Goal: Task Accomplishment & Management: Use online tool/utility

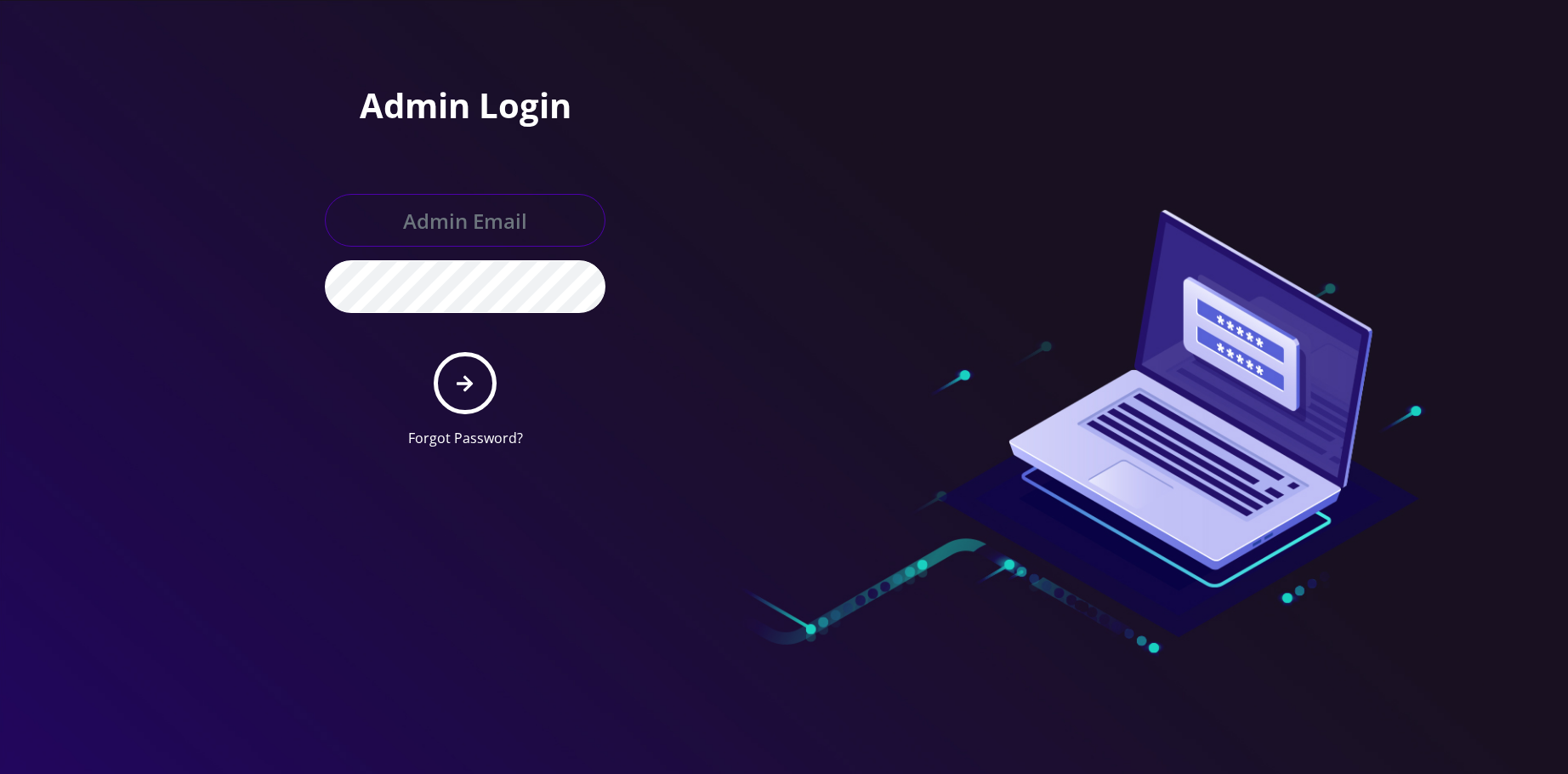
type input "allchoiceconnect@britewireless.com"
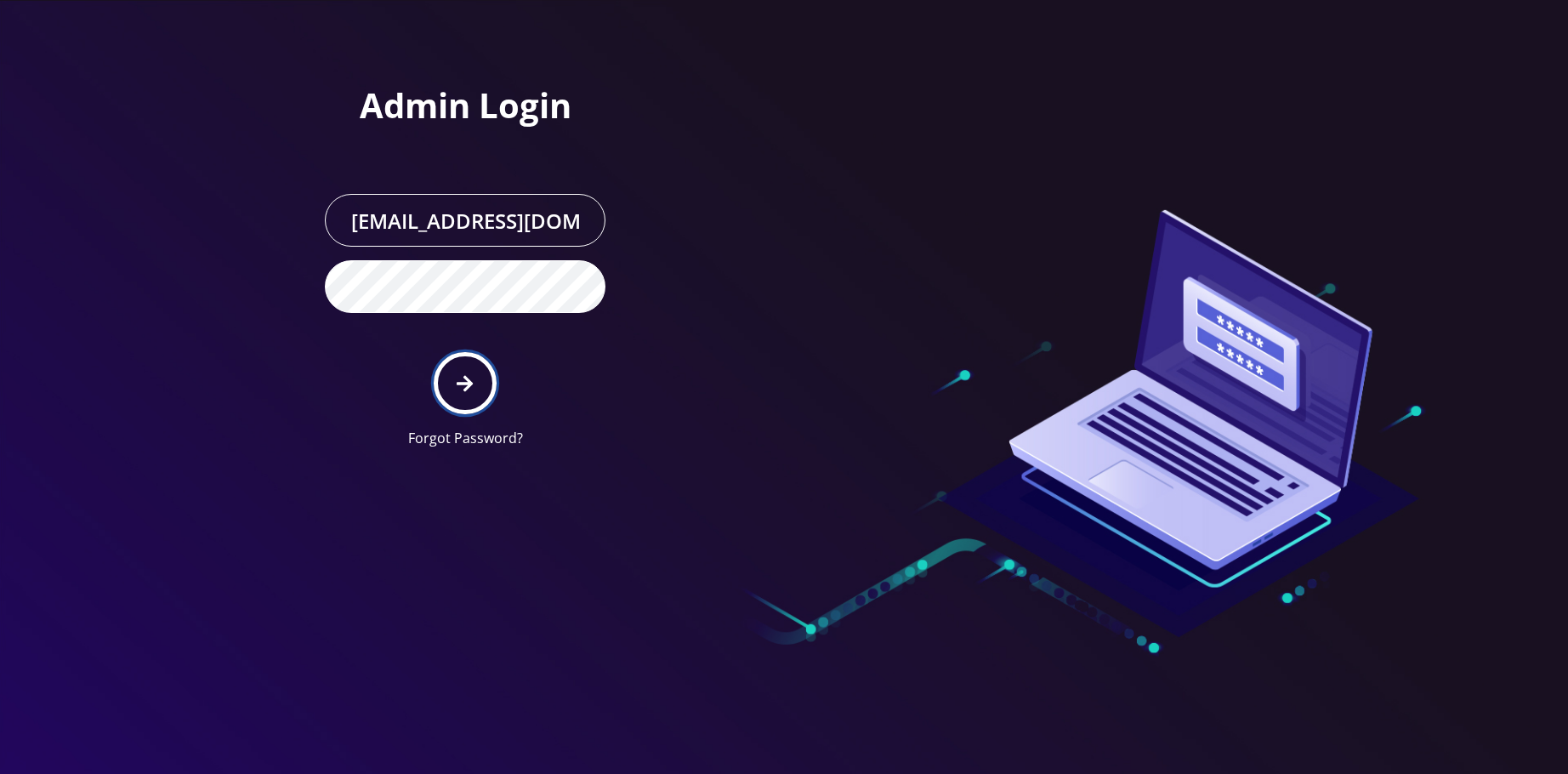
click at [472, 395] on button "submit" at bounding box center [465, 383] width 62 height 62
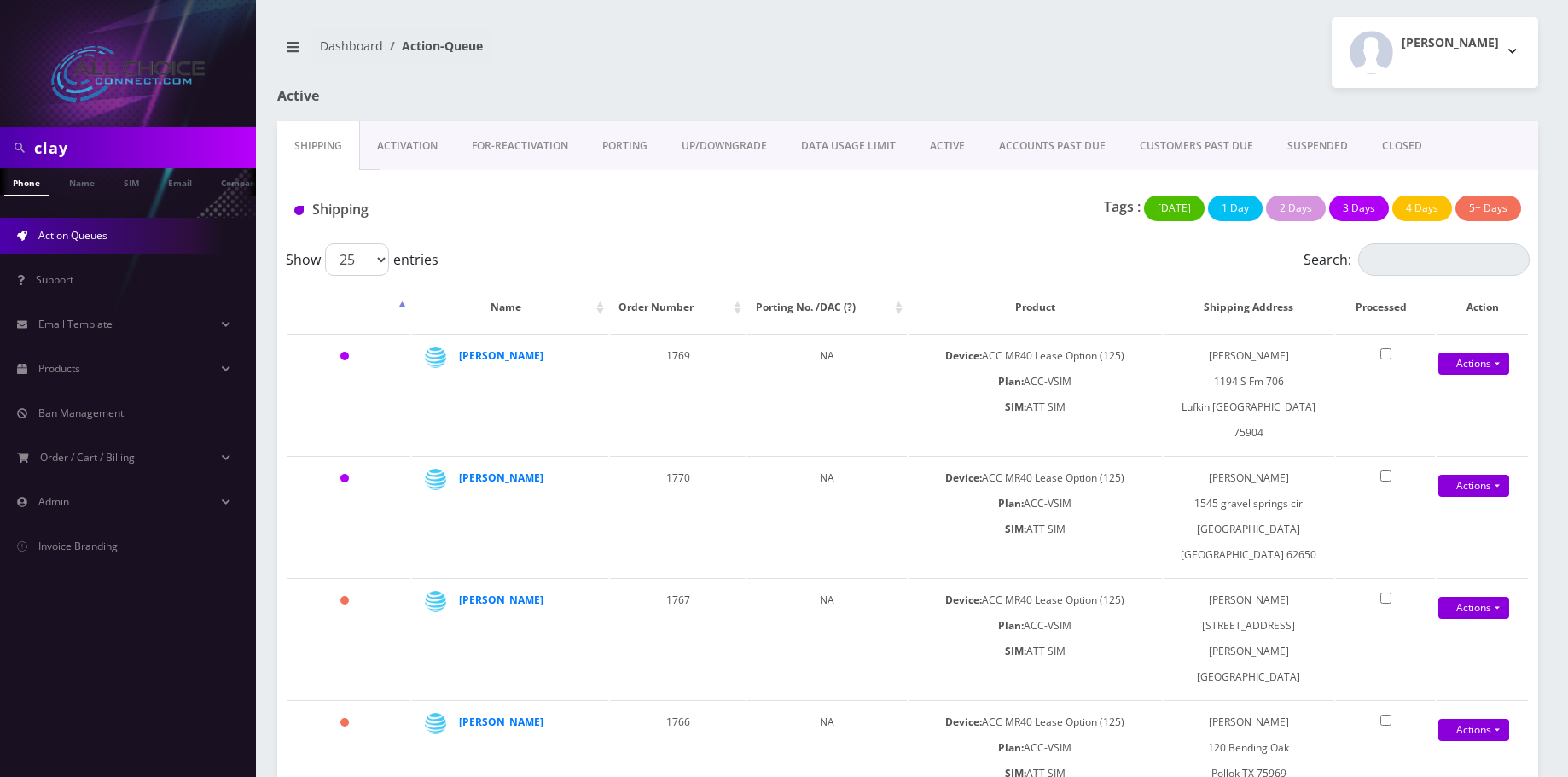
click at [70, 149] on input "clay" at bounding box center [142, 148] width 217 height 32
type input "[PERSON_NAME]"
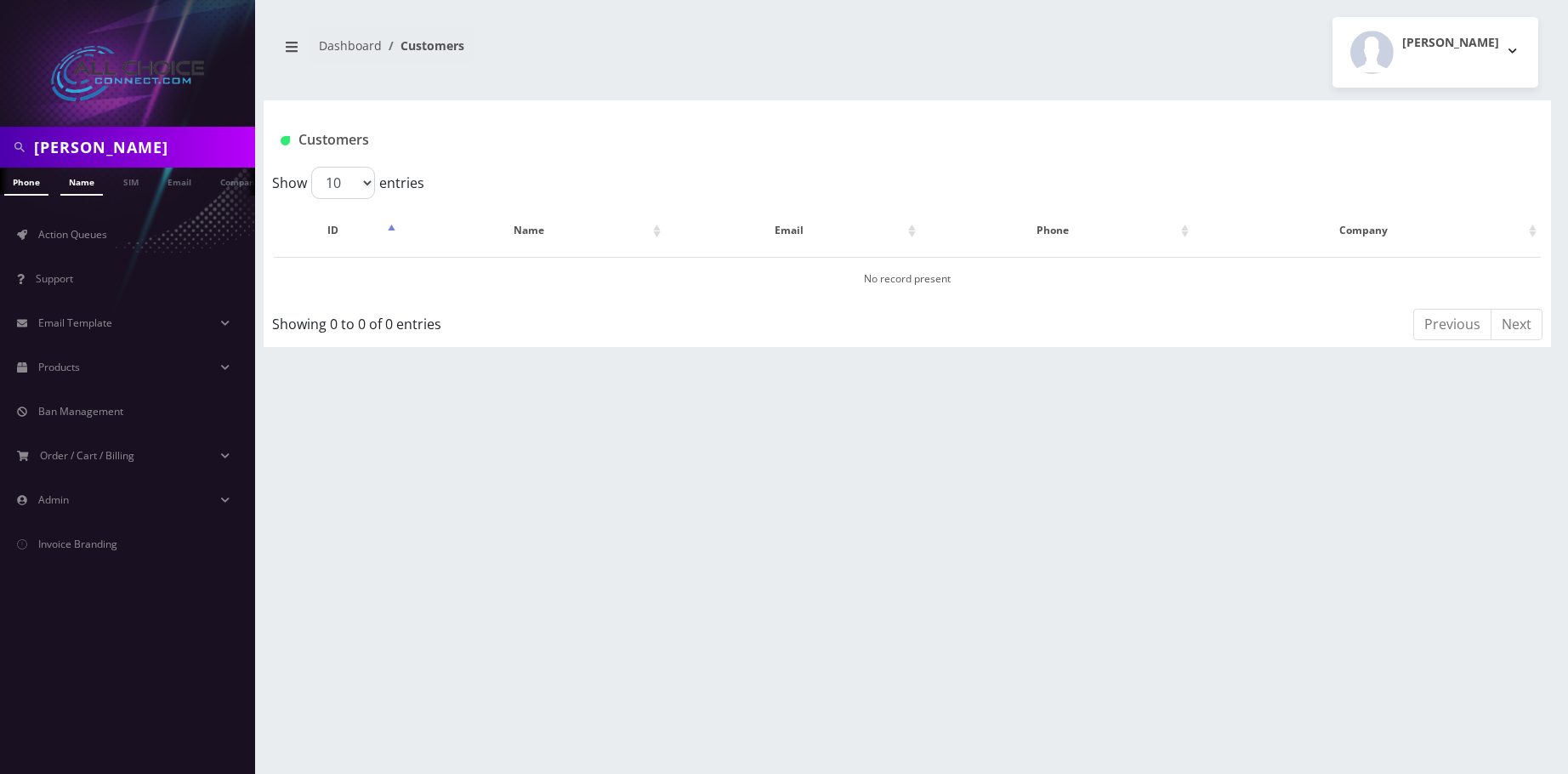
click at [95, 185] on link "Name" at bounding box center [82, 181] width 43 height 28
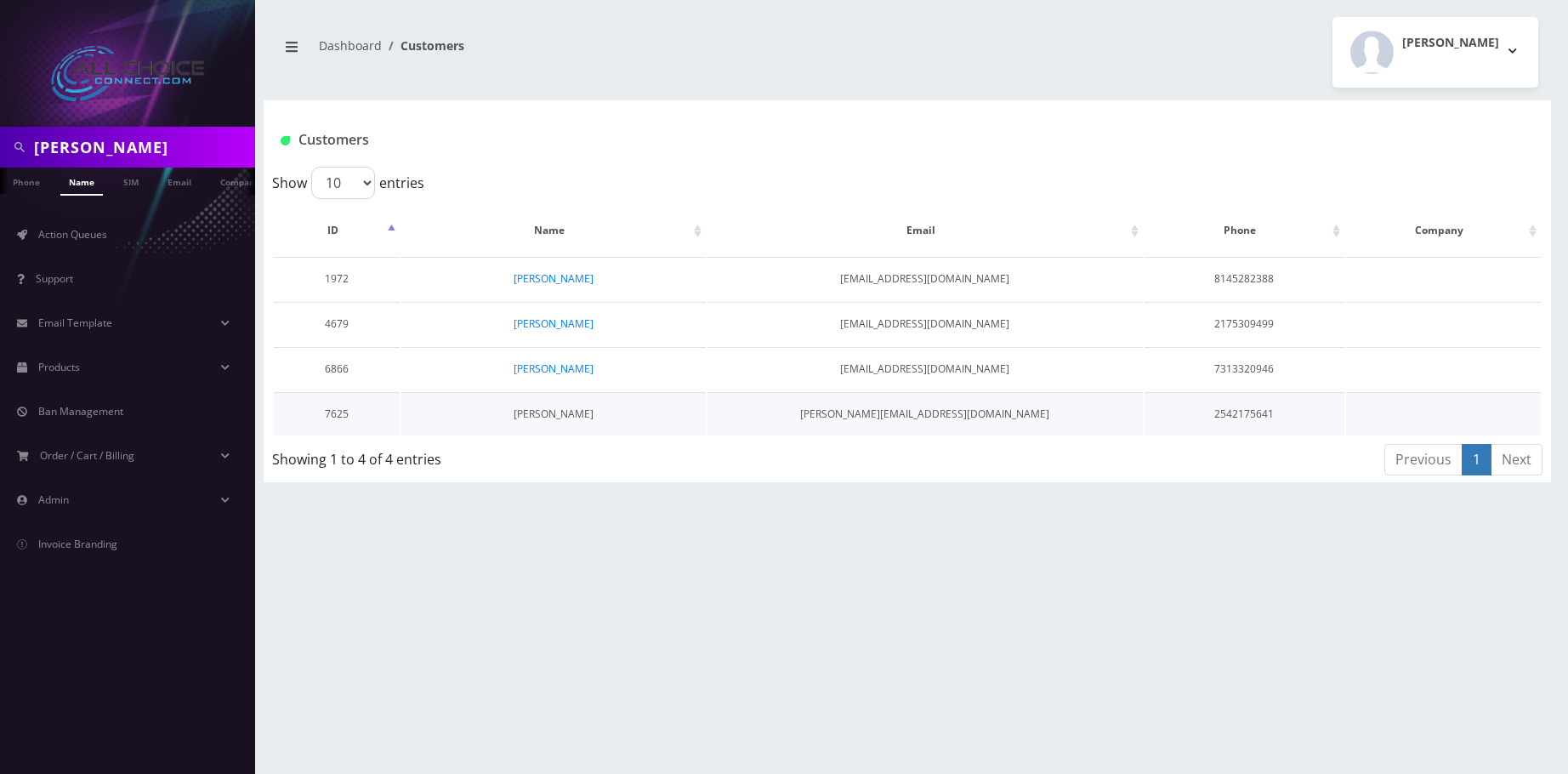
click at [573, 415] on link "Sandra Givens" at bounding box center [554, 414] width 80 height 14
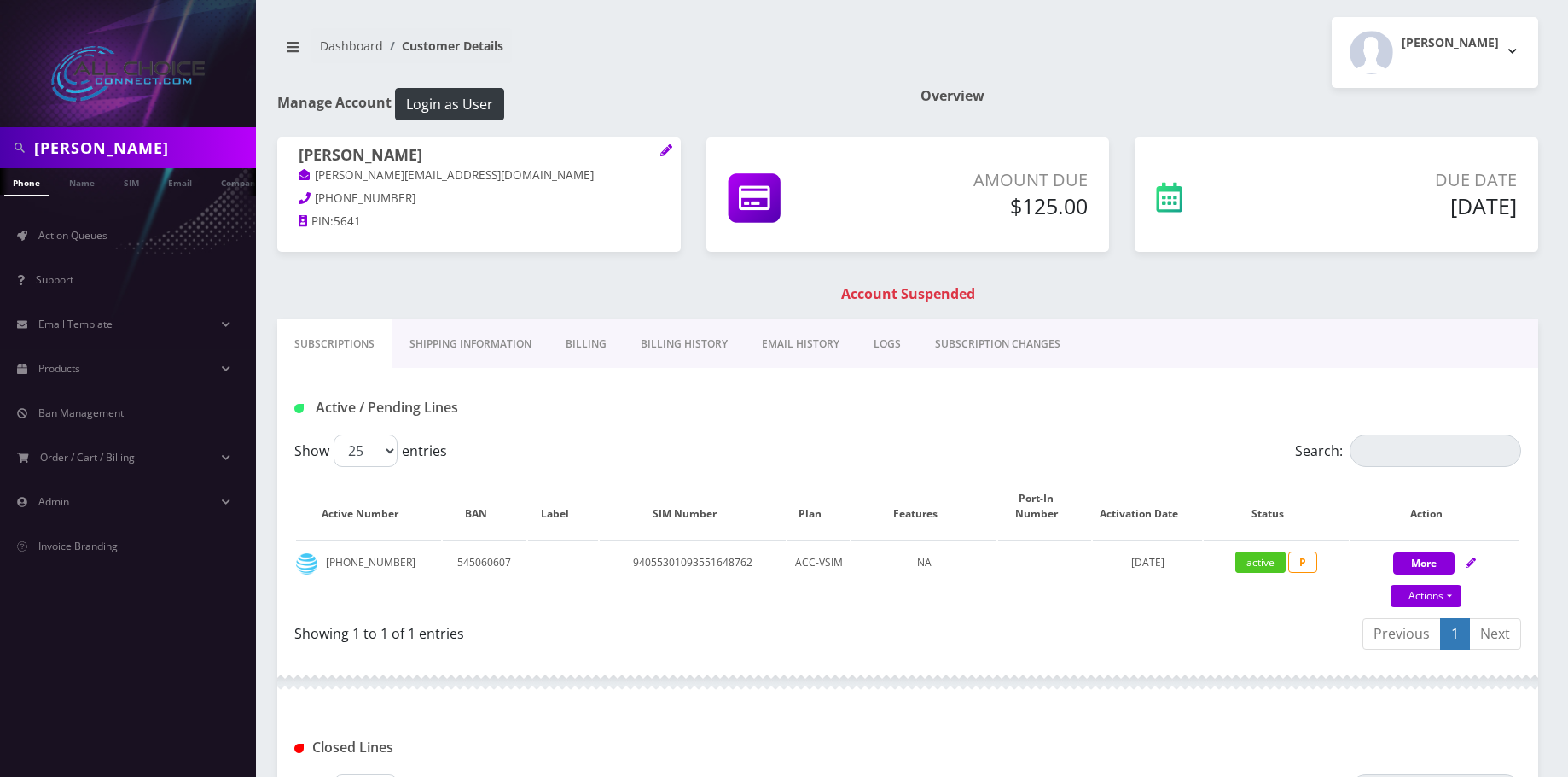
click at [600, 332] on link "Billing" at bounding box center [586, 344] width 75 height 49
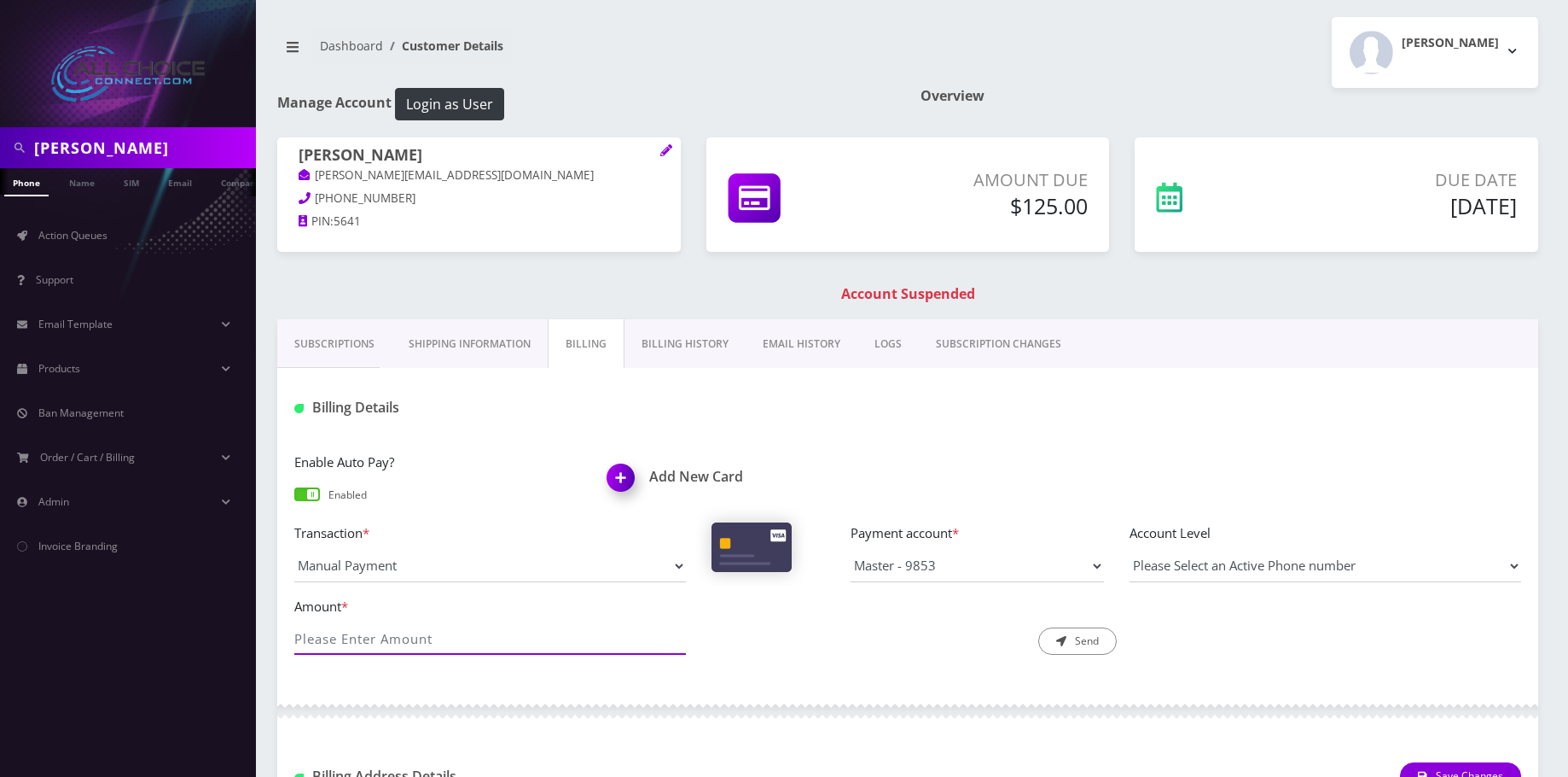
click at [406, 634] on input "Amount *" at bounding box center [490, 638] width 392 height 32
type input "125"
click at [1078, 637] on button "Send" at bounding box center [1078, 641] width 79 height 28
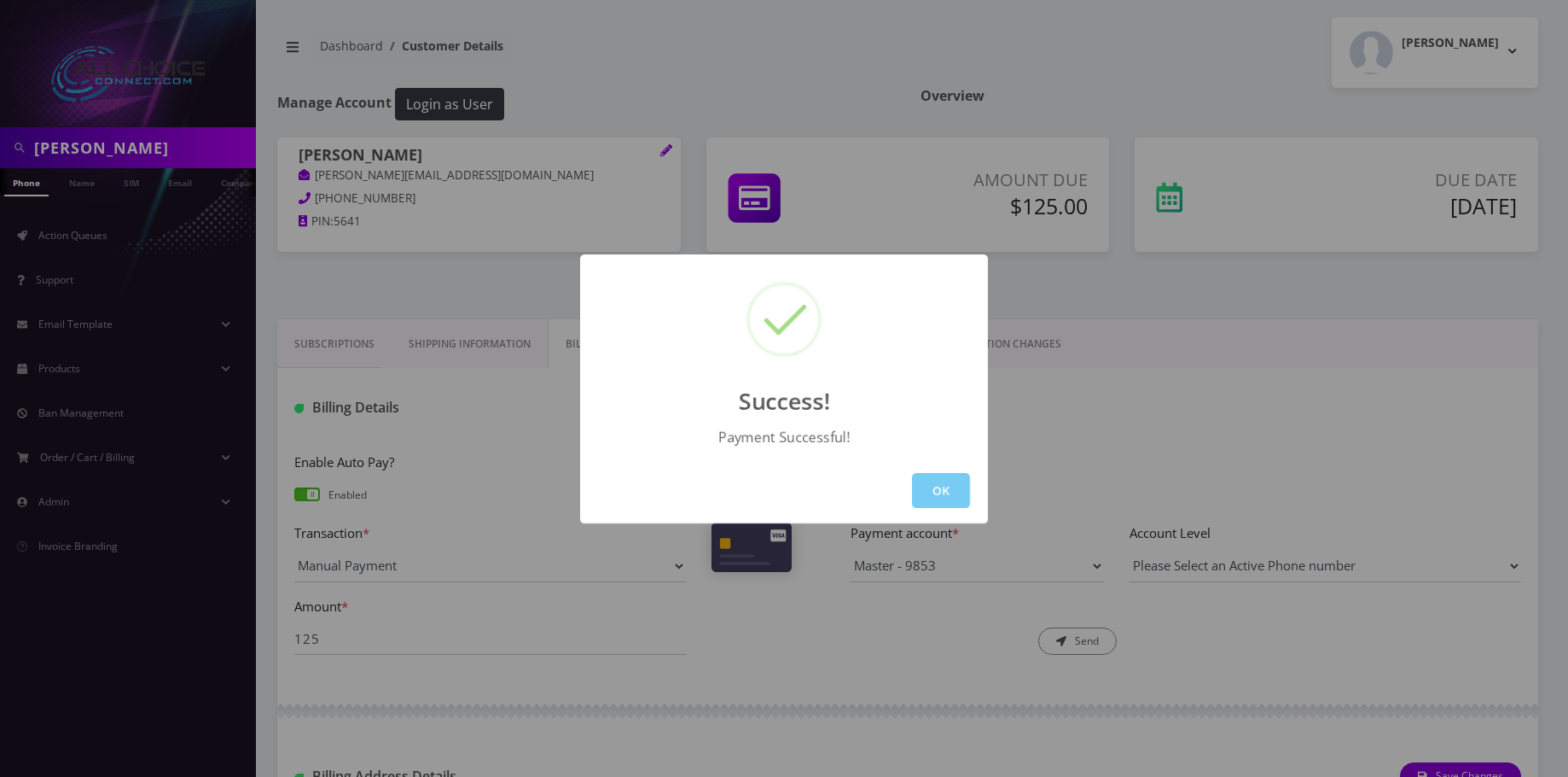
click at [924, 482] on button "OK" at bounding box center [941, 490] width 58 height 35
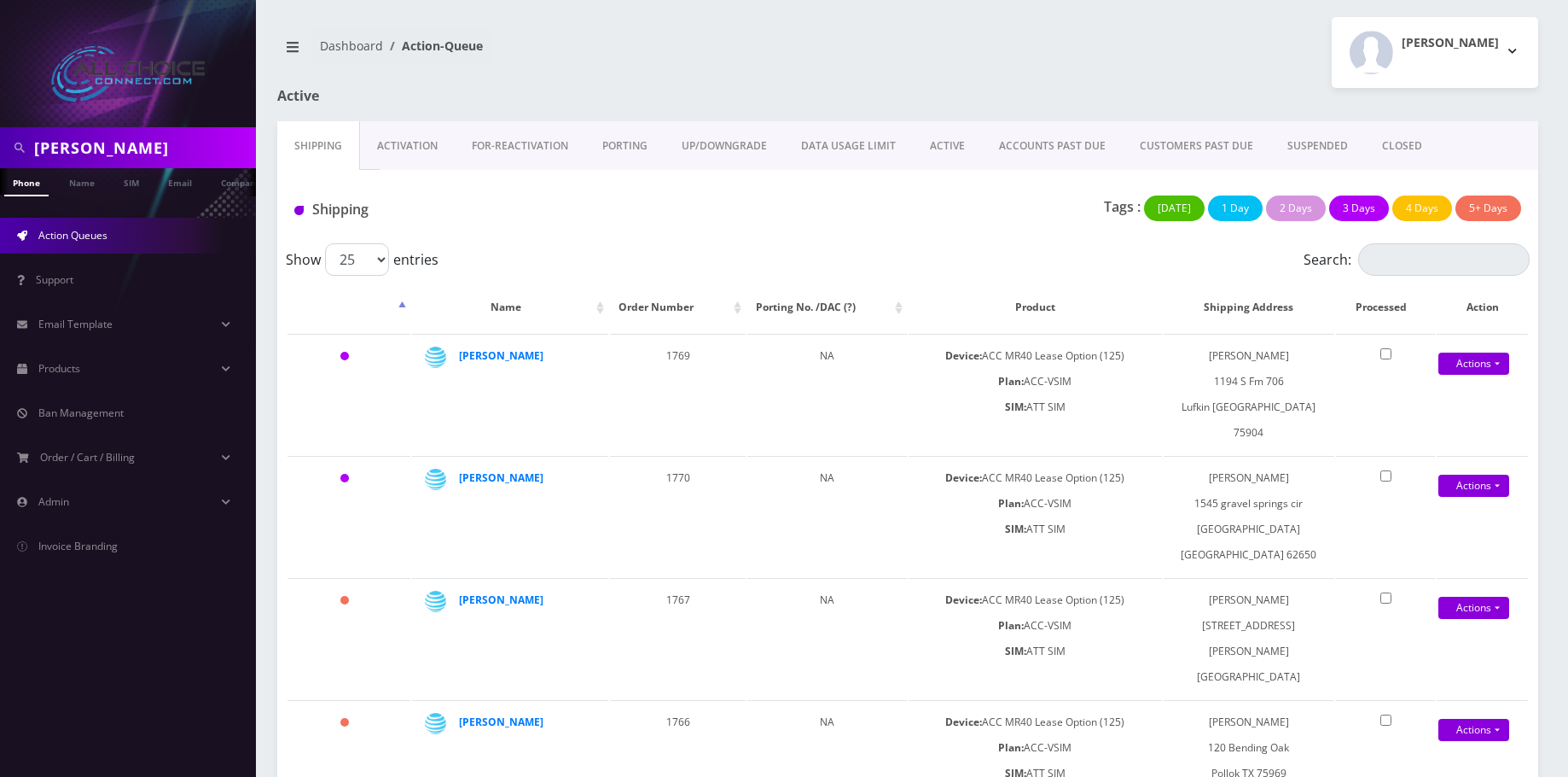
scroll to position [0, 9]
